Goal: Transaction & Acquisition: Subscribe to service/newsletter

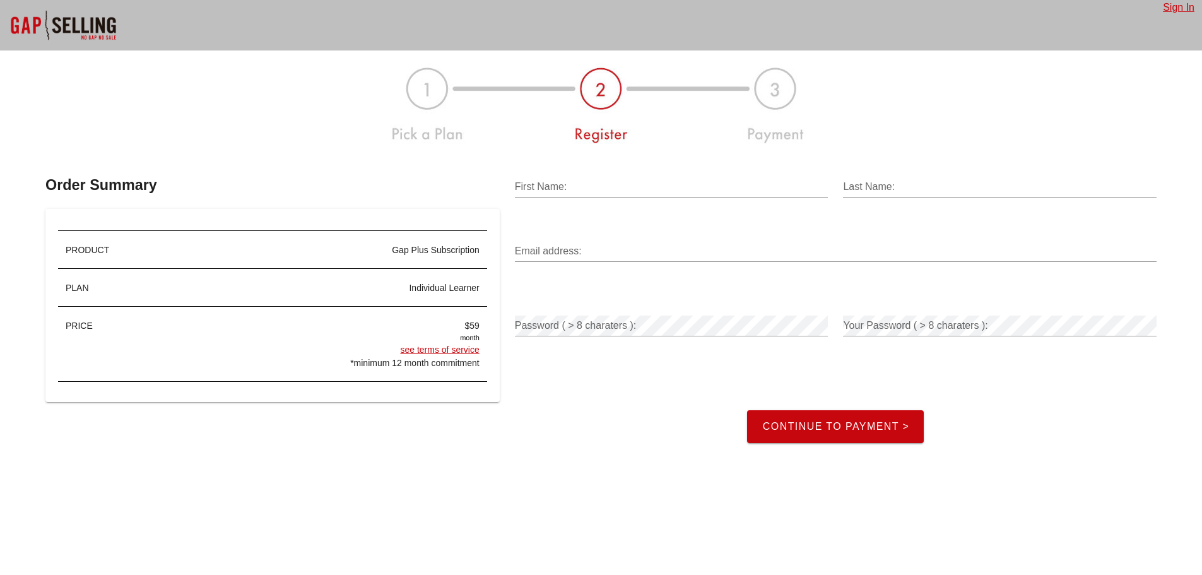
click at [569, 177] on input "First Name:" at bounding box center [672, 187] width 314 height 20
type input "Joy"
type input "Lutz"
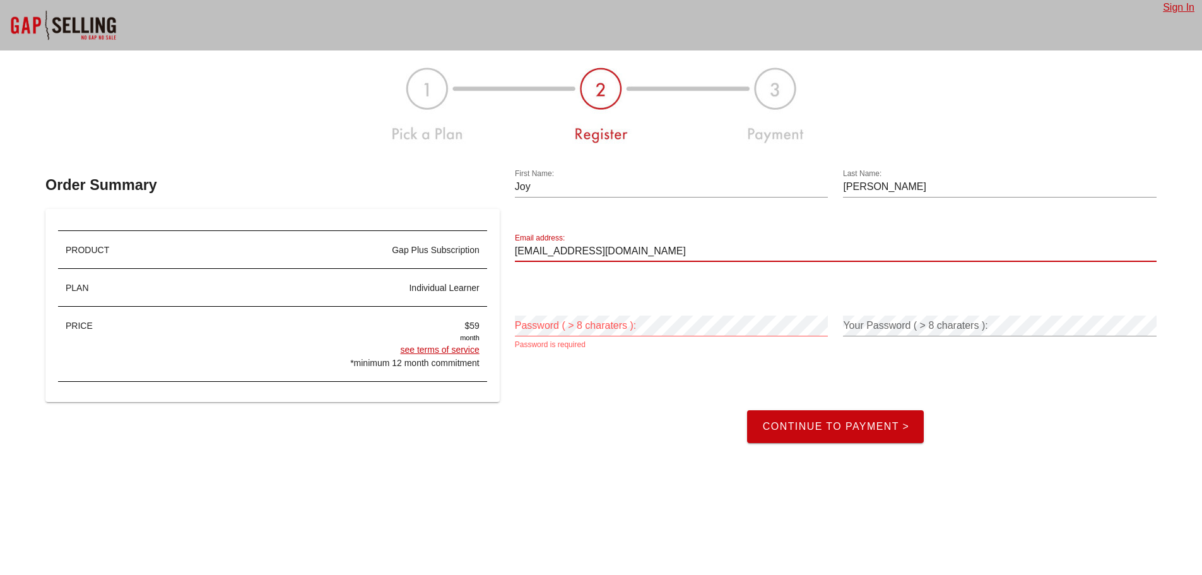
type input "joy@alignedcpa.com"
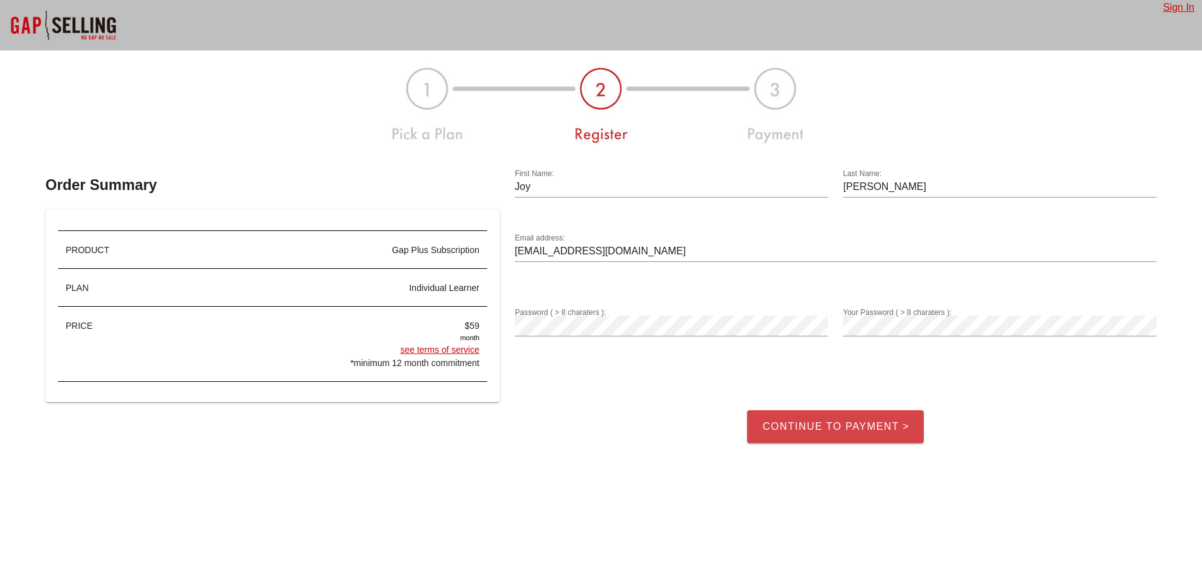
click at [875, 421] on span "Continue to Payment >" at bounding box center [836, 426] width 148 height 11
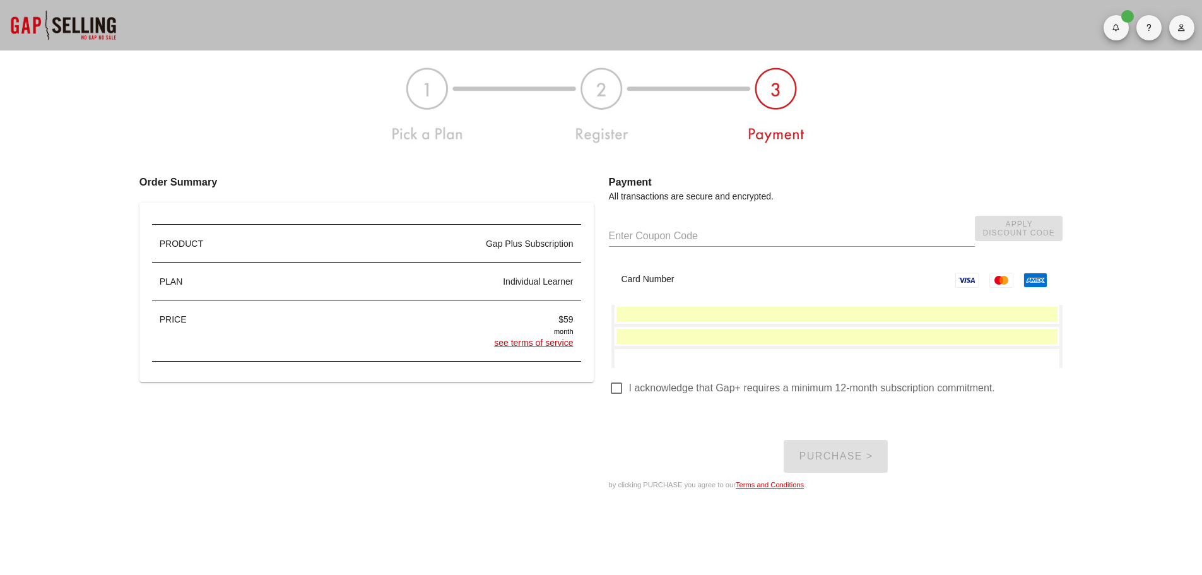
click at [623, 394] on div at bounding box center [616, 387] width 21 height 21
checkbox input "true"
click at [840, 452] on span "Purchase >" at bounding box center [835, 455] width 74 height 11
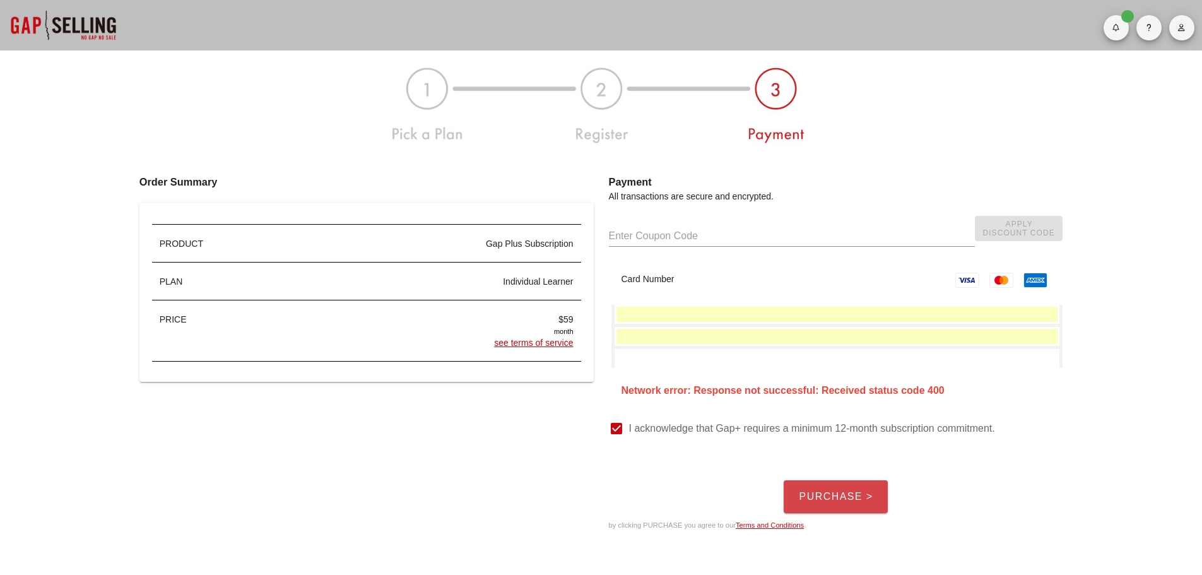
click at [831, 491] on span "Purchase >" at bounding box center [835, 496] width 74 height 11
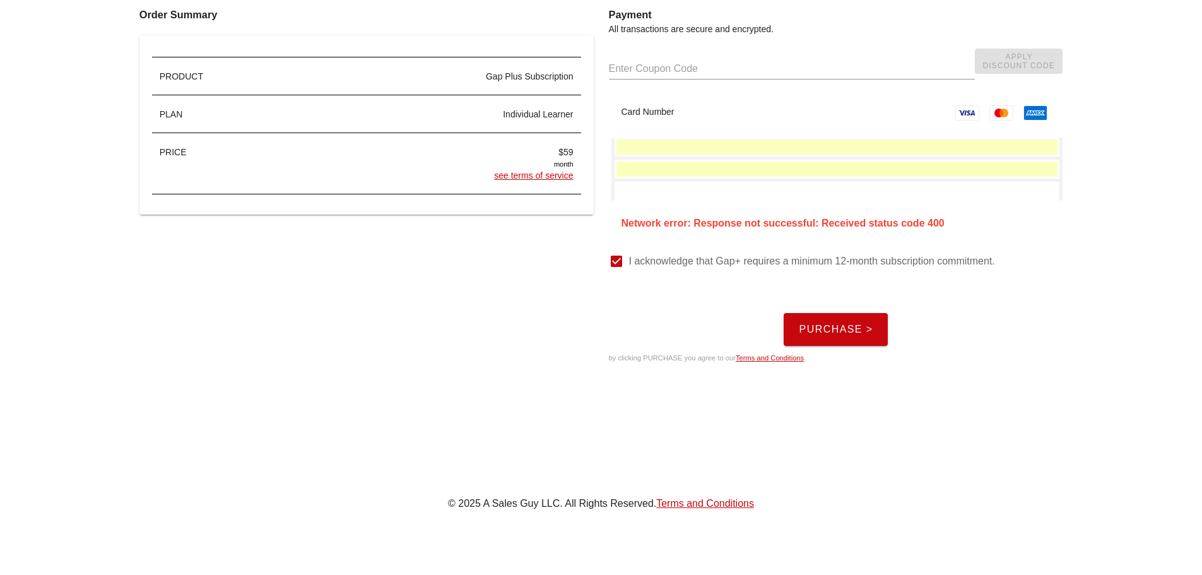
scroll to position [189, 0]
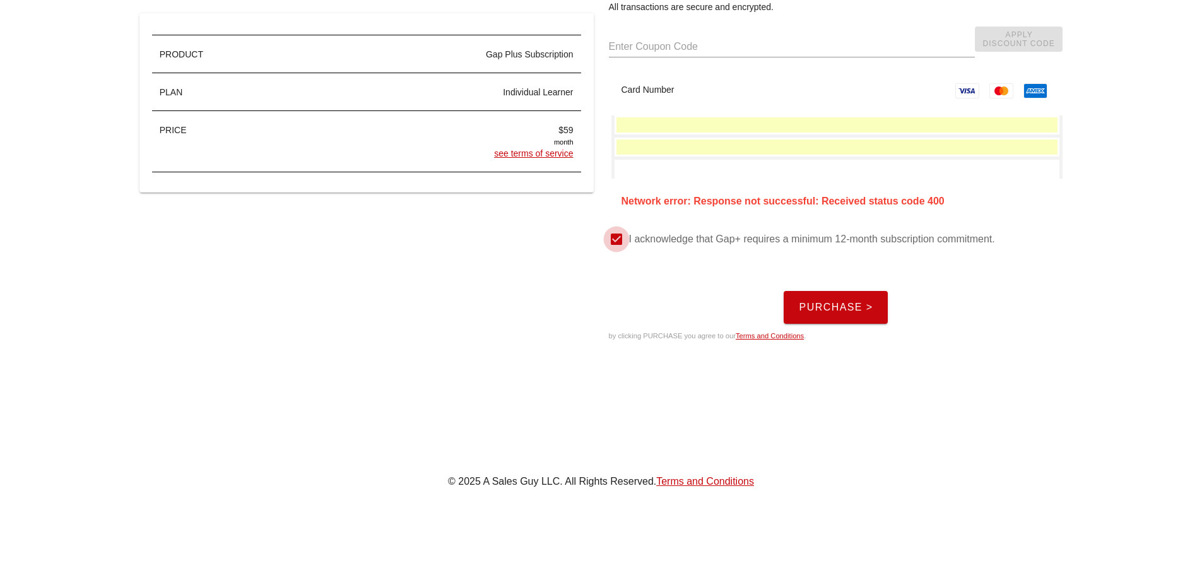
click at [847, 305] on span "Purchase >" at bounding box center [835, 307] width 74 height 11
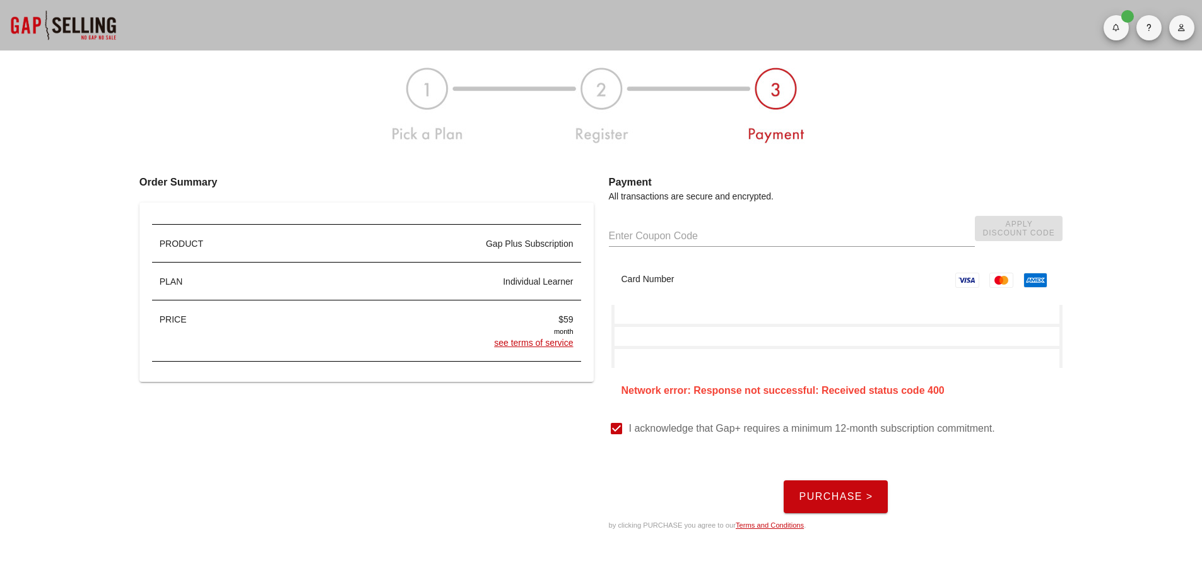
click at [849, 498] on span "Purchase >" at bounding box center [835, 496] width 74 height 11
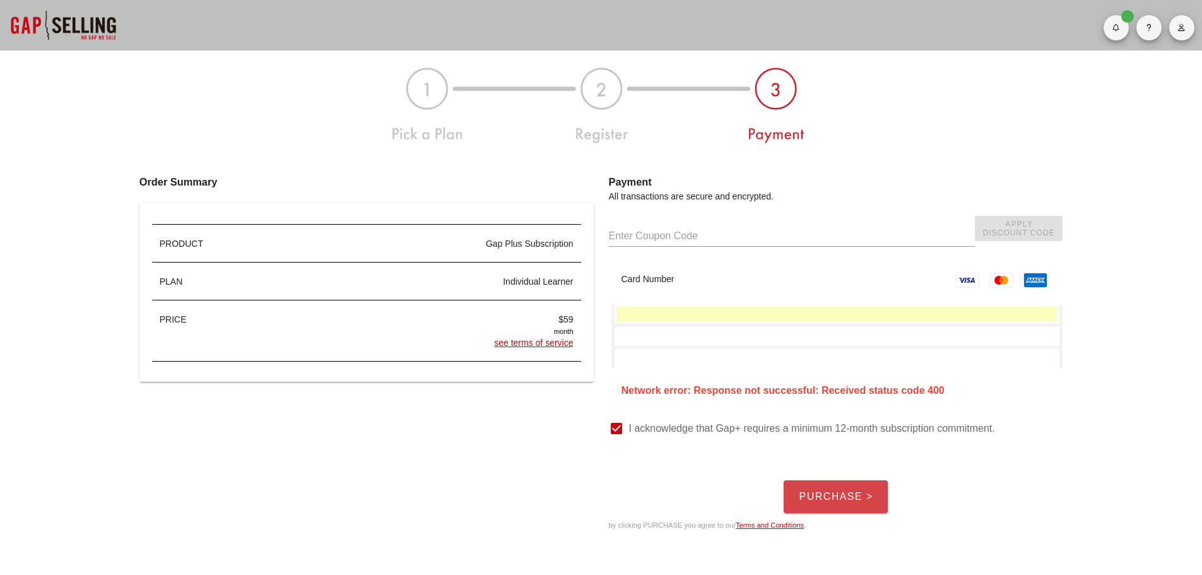
click at [847, 495] on span "Purchase >" at bounding box center [835, 496] width 74 height 11
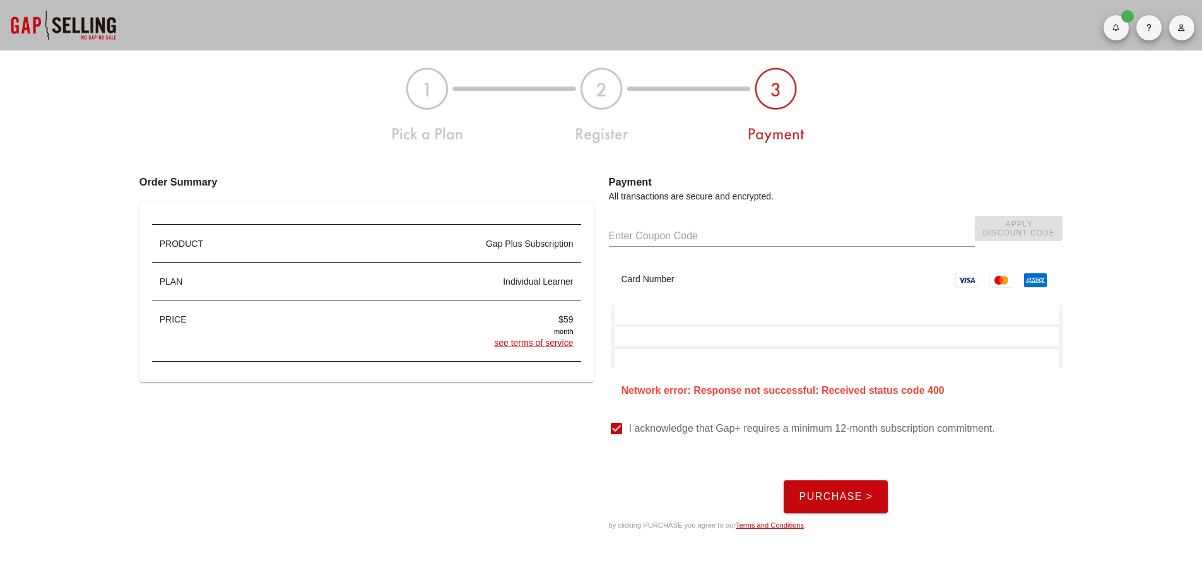
click at [833, 496] on span "Purchase >" at bounding box center [835, 496] width 74 height 11
click at [716, 366] on div at bounding box center [837, 358] width 445 height 19
click at [1119, 35] on button "button" at bounding box center [1115, 27] width 25 height 25
click at [1158, 28] on span "button" at bounding box center [1148, 28] width 25 height 8
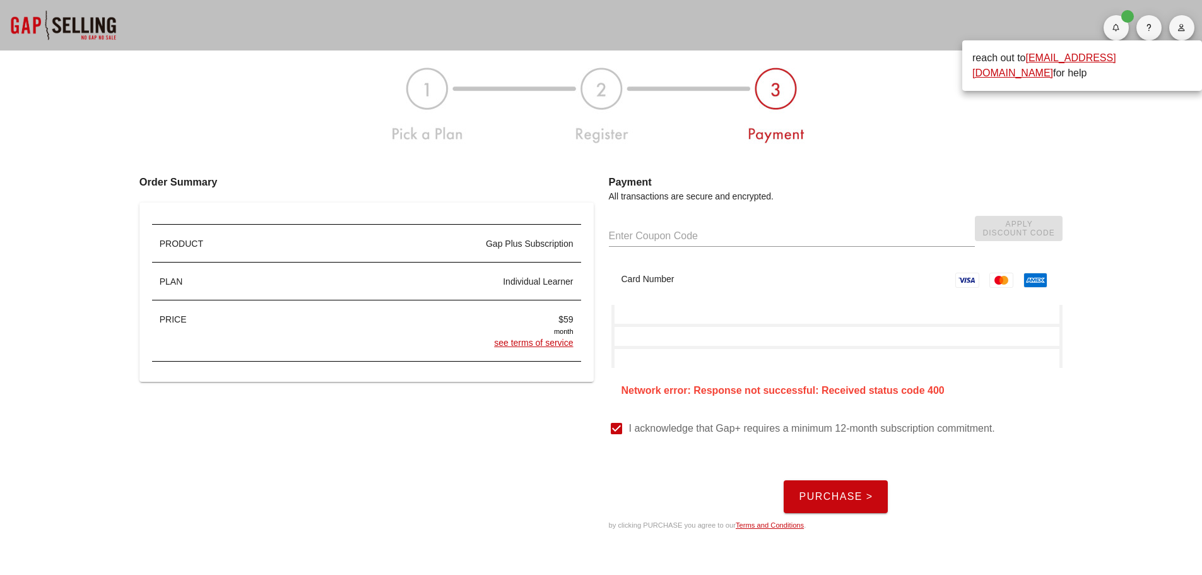
click at [1151, 136] on div at bounding box center [600, 106] width 1111 height 96
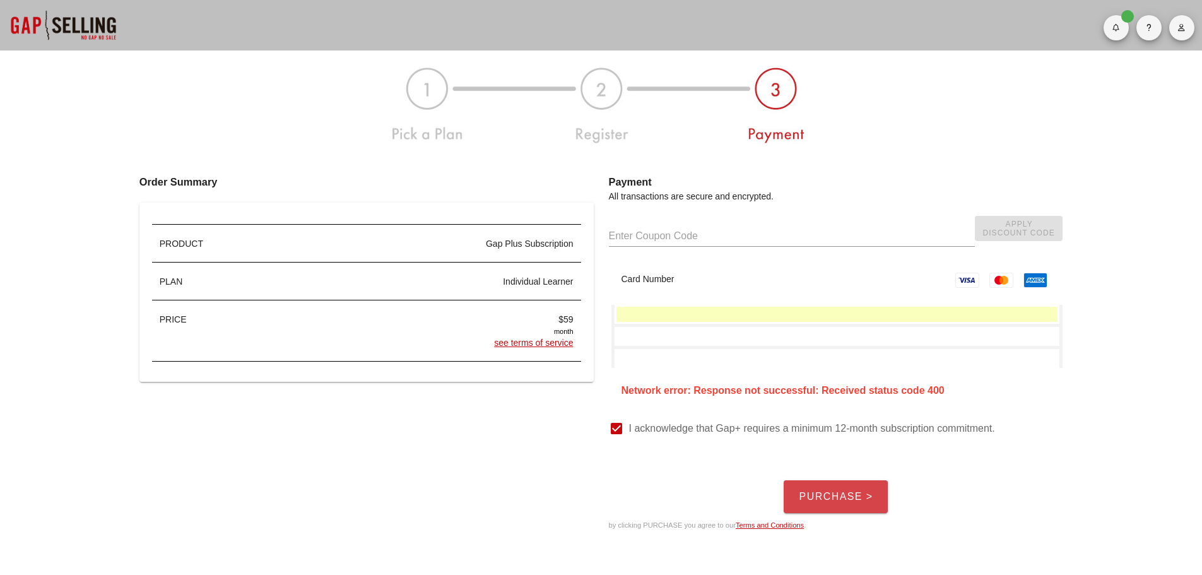
click at [836, 497] on span "Purchase >" at bounding box center [835, 496] width 74 height 11
drag, startPoint x: 732, startPoint y: 389, endPoint x: 783, endPoint y: 391, distance: 50.5
click at [733, 389] on div "Network error: Response not successful: Received status code 400" at bounding box center [837, 390] width 432 height 15
click at [528, 343] on link "see terms of service" at bounding box center [533, 343] width 79 height 10
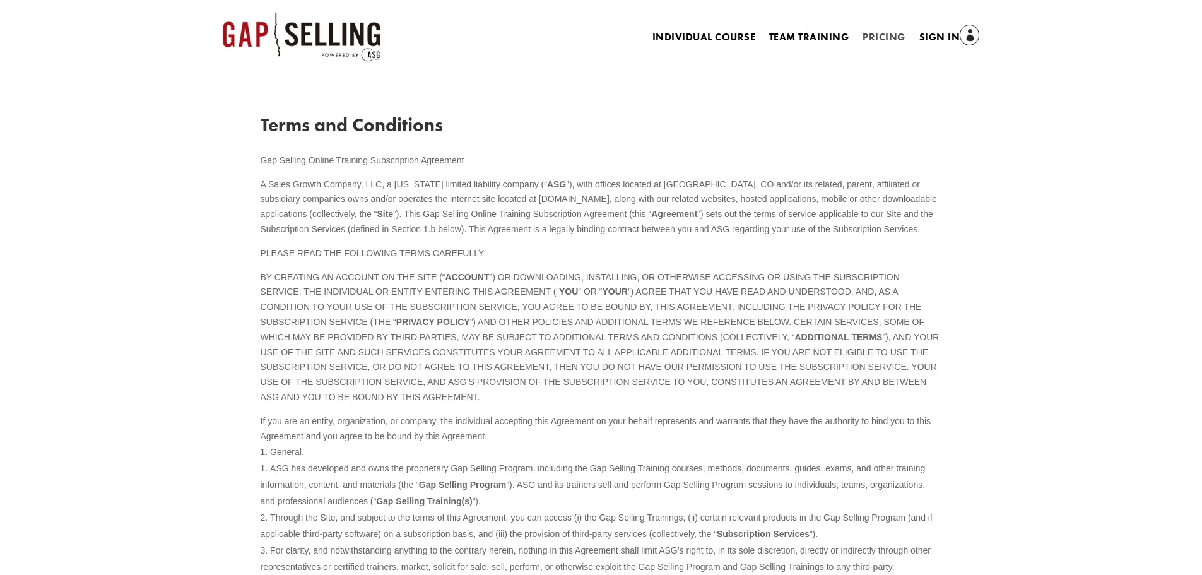
click at [888, 35] on link "Pricing" at bounding box center [883, 40] width 42 height 14
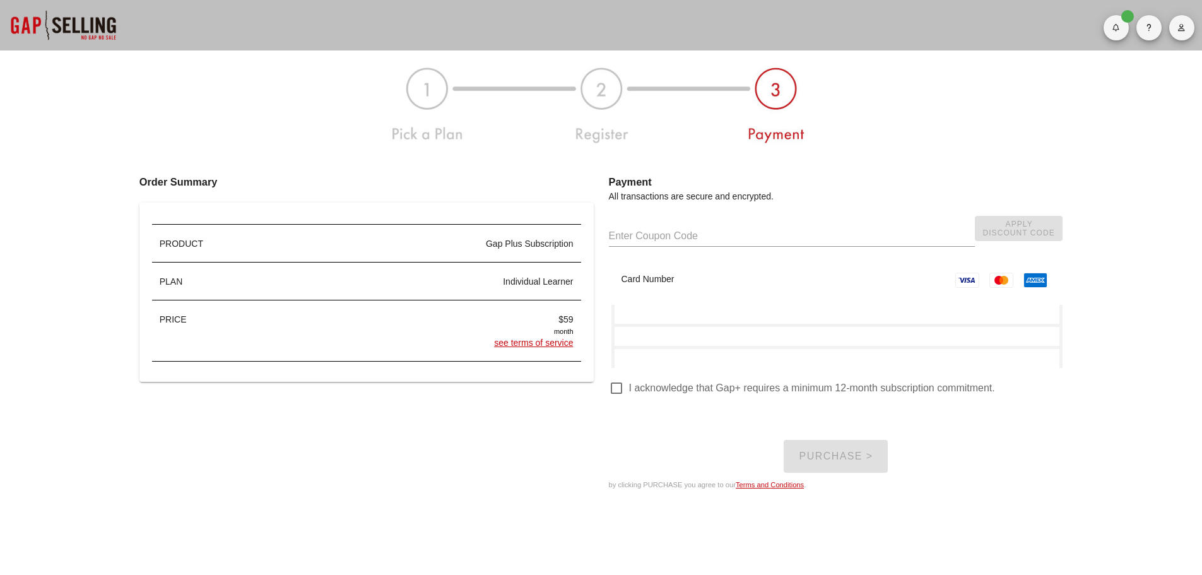
click at [640, 237] on input "text" at bounding box center [792, 236] width 366 height 20
click at [618, 388] on div at bounding box center [616, 387] width 21 height 21
checkbox input "true"
click at [845, 463] on button "Purchase >" at bounding box center [836, 456] width 104 height 33
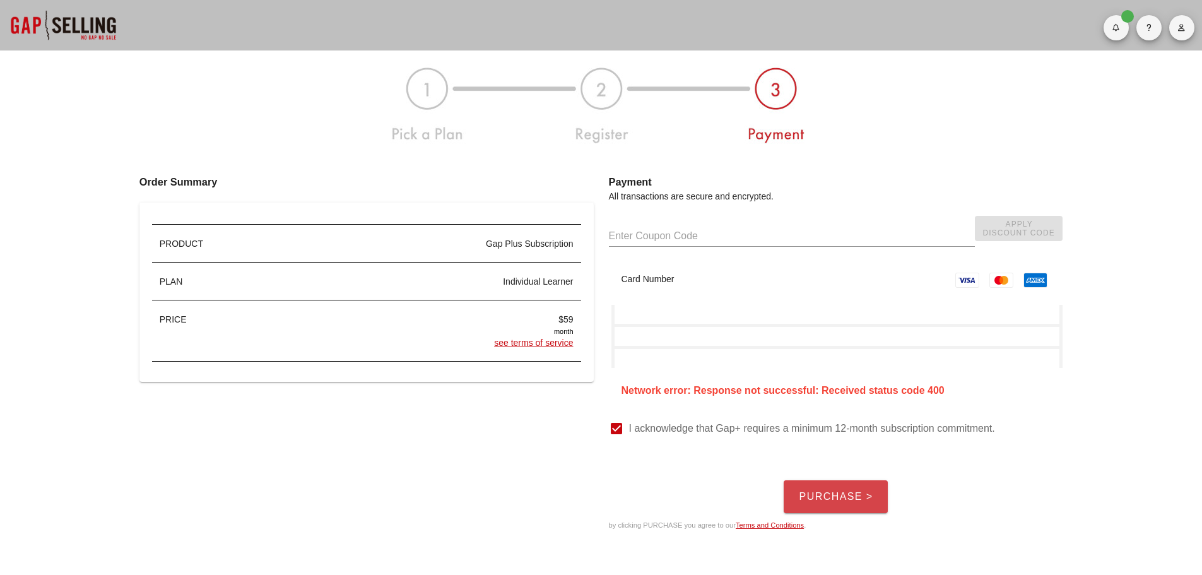
click at [820, 495] on span "Purchase >" at bounding box center [835, 496] width 74 height 11
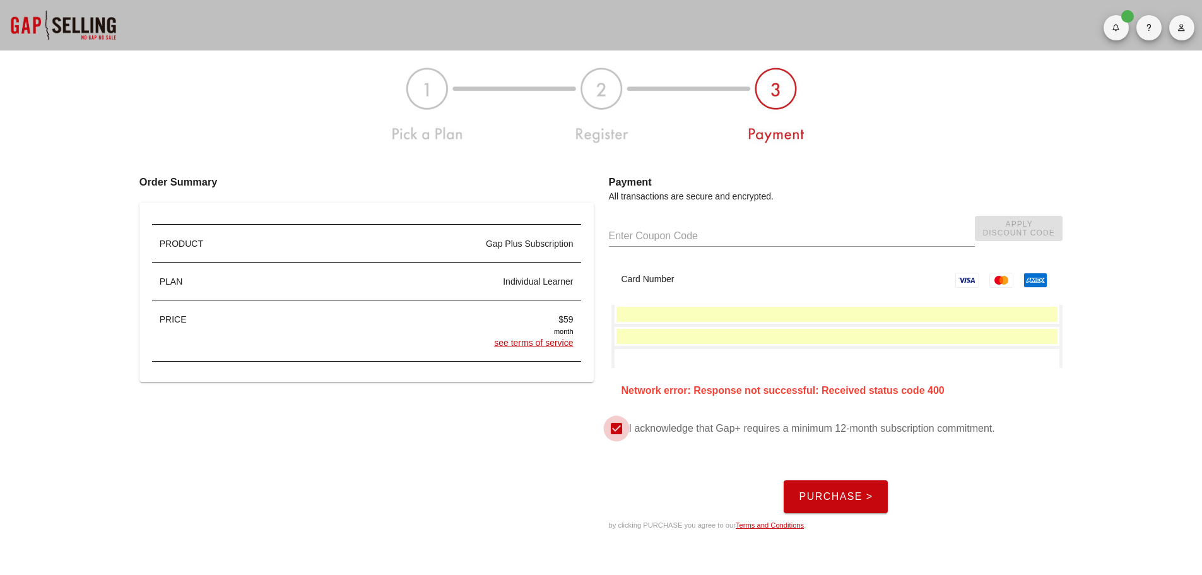
click at [831, 490] on button "Purchase >" at bounding box center [836, 496] width 104 height 33
